Goal: Task Accomplishment & Management: Use online tool/utility

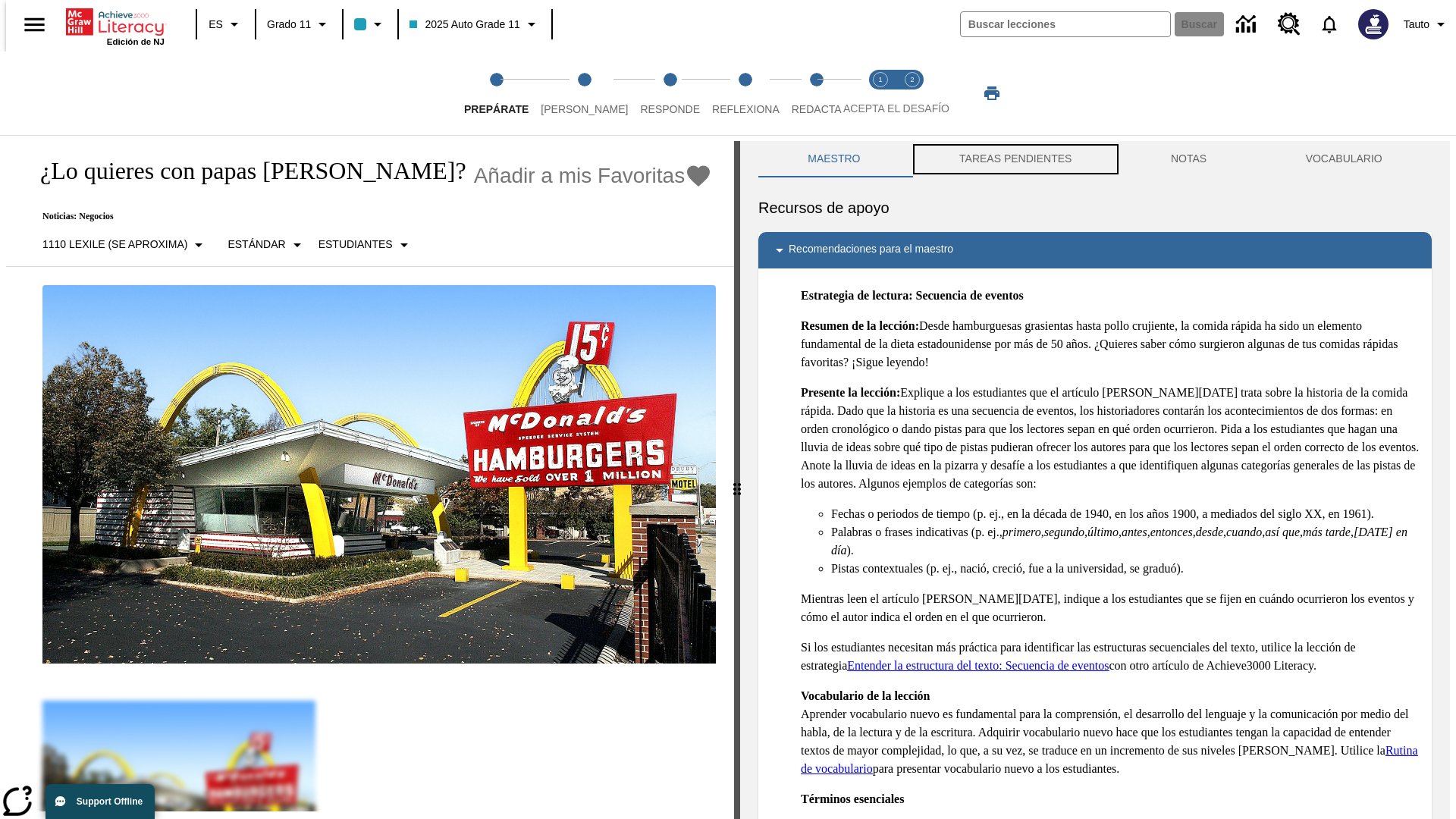
click at [1014, 160] on button "TAREAS PENDIENTES" at bounding box center [1016, 159] width 212 height 36
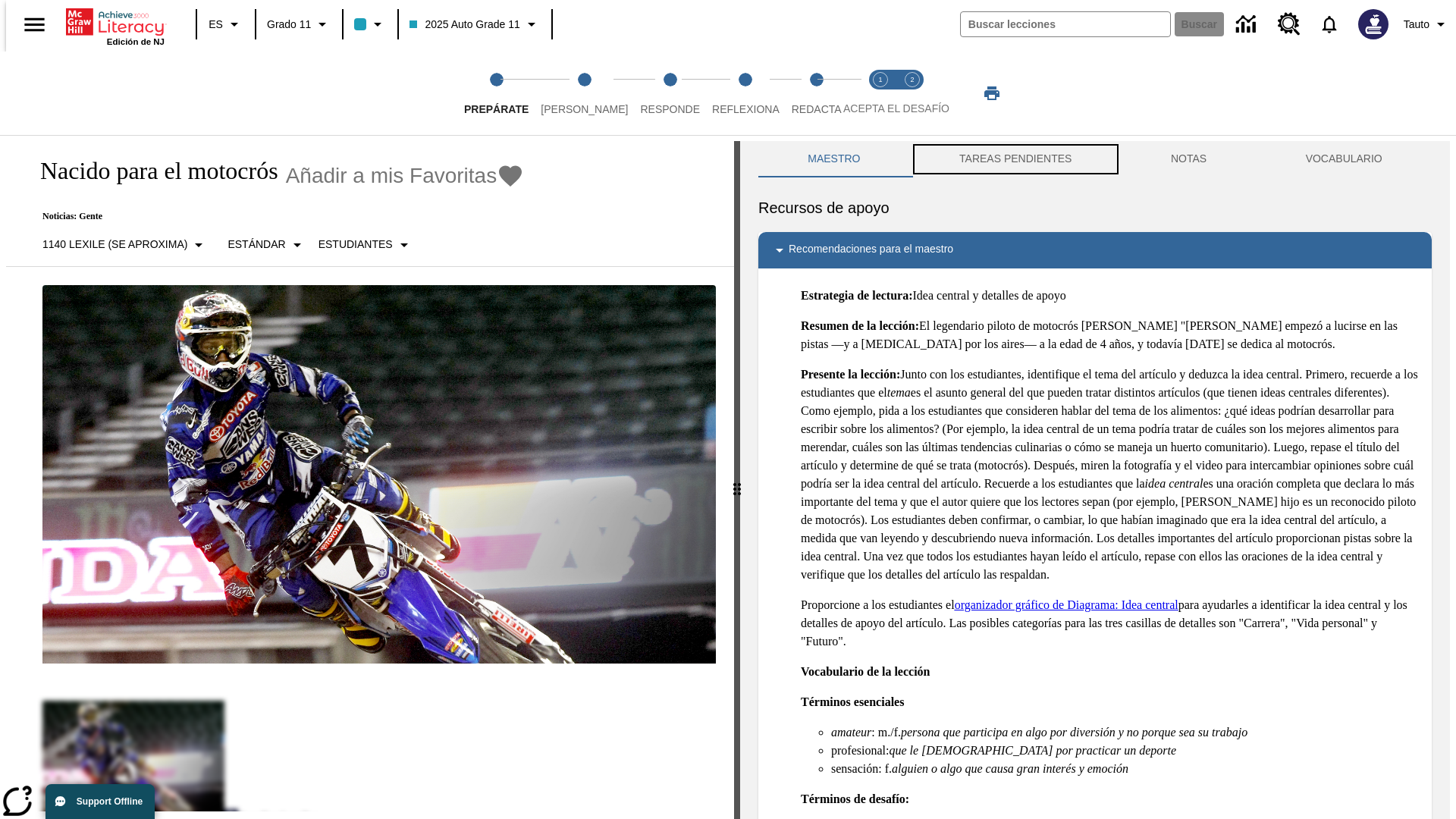
click at [1014, 160] on button "TAREAS PENDIENTES" at bounding box center [1016, 159] width 212 height 36
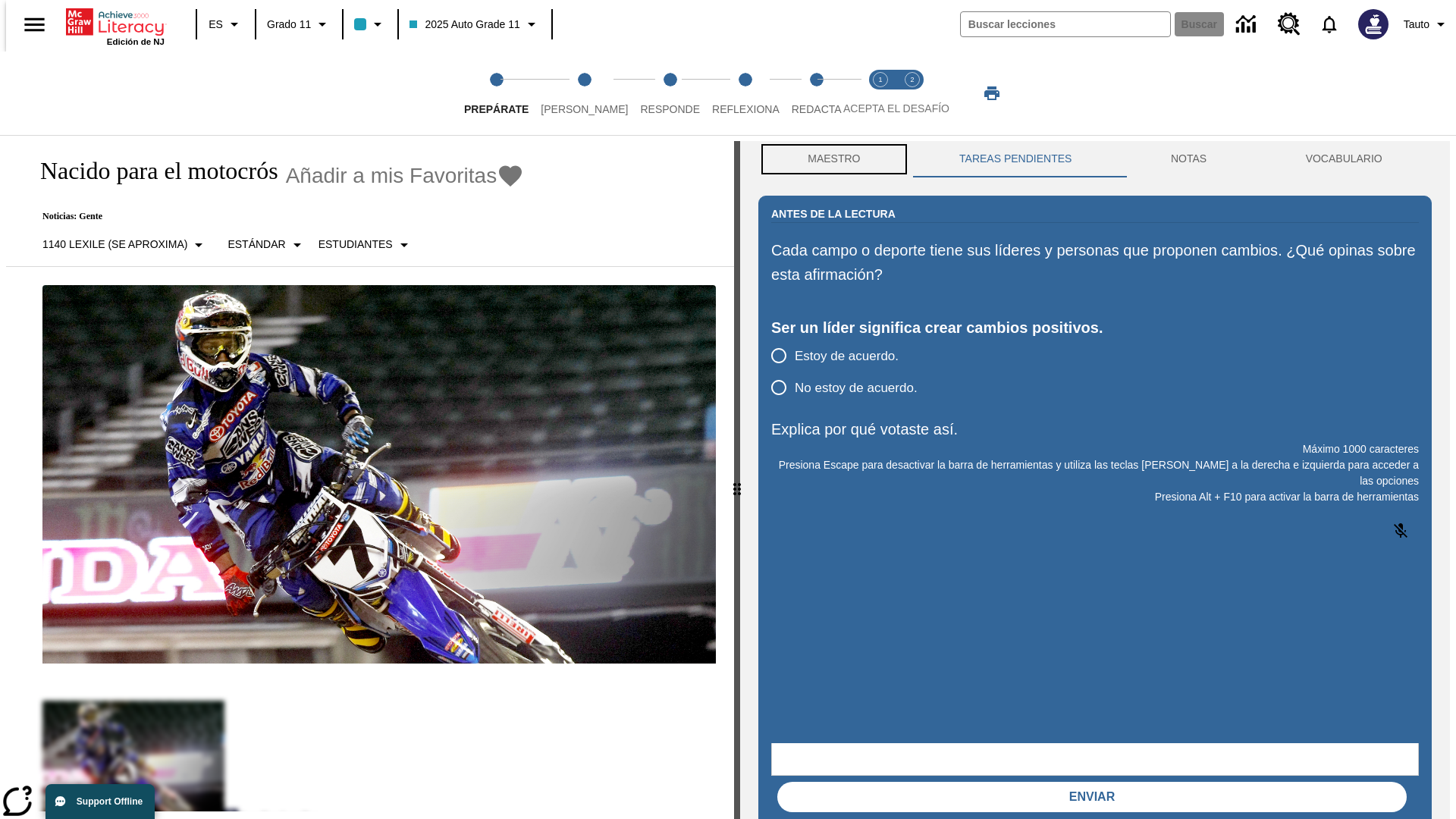
scroll to position [1, 0]
click at [830, 160] on button "Maestro" at bounding box center [834, 159] width 152 height 36
